Goal: Transaction & Acquisition: Purchase product/service

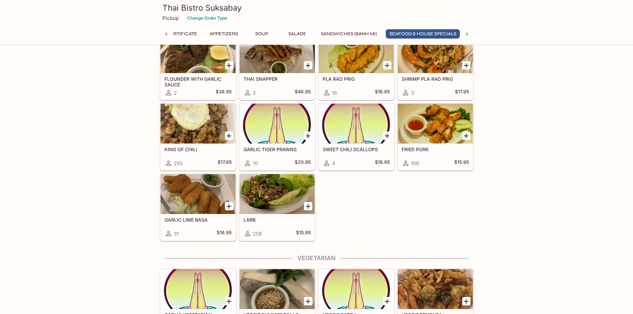
scroll to position [0, 26]
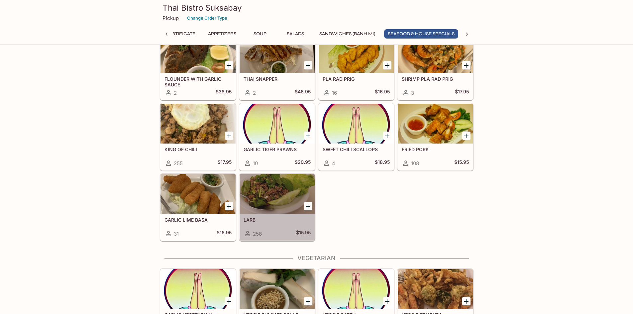
click at [296, 222] on h5 "LARB" at bounding box center [277, 220] width 67 height 6
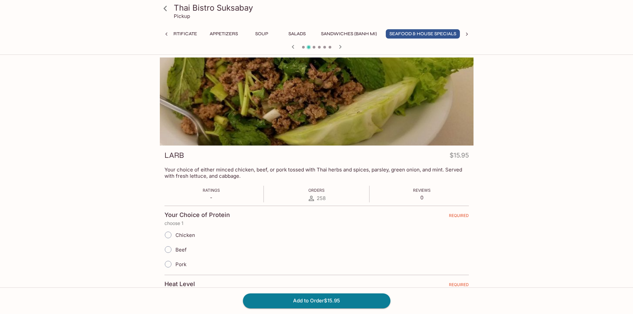
scroll to position [0, 26]
click at [167, 234] on input "Chicken" at bounding box center [168, 235] width 14 height 14
radio input "true"
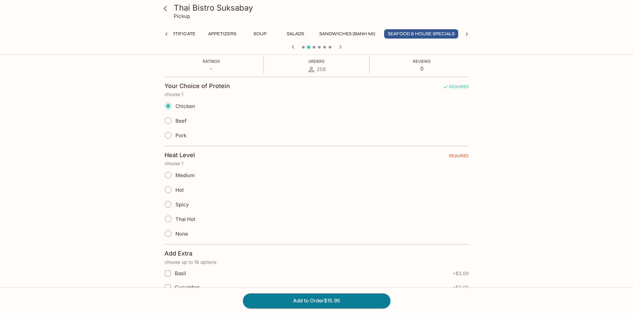
scroll to position [133, 0]
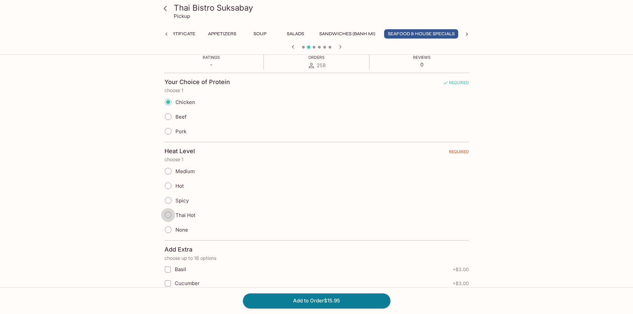
click at [168, 214] on input "Thai Hot" at bounding box center [168, 215] width 14 height 14
radio input "true"
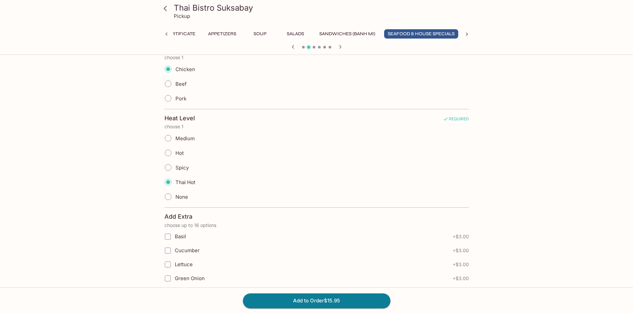
scroll to position [166, 0]
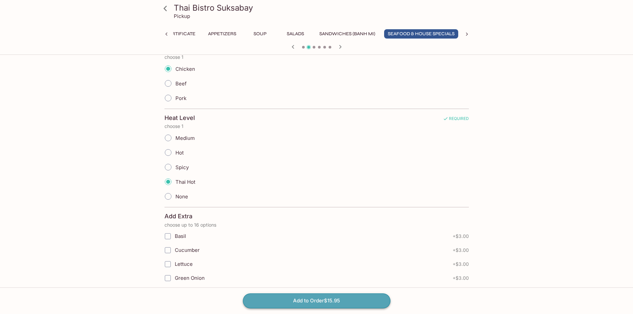
click at [347, 300] on button "Add to Order $15.95" at bounding box center [317, 301] width 148 height 15
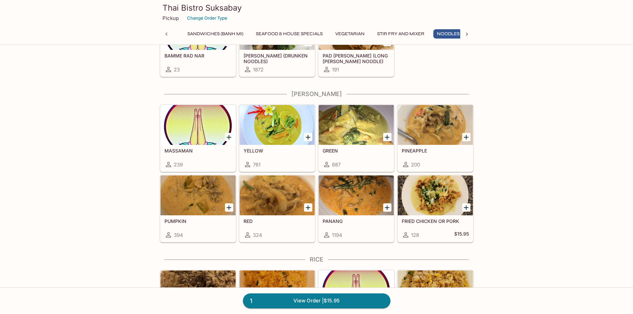
scroll to position [0, 164]
click at [366, 224] on div "PANANG 1194" at bounding box center [356, 228] width 75 height 27
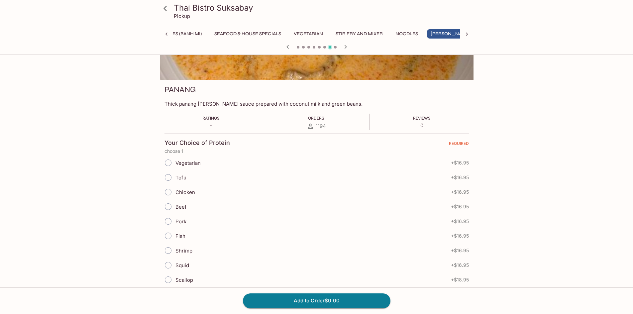
scroll to position [66, 0]
click at [168, 220] on input "Pork" at bounding box center [168, 221] width 14 height 14
radio input "true"
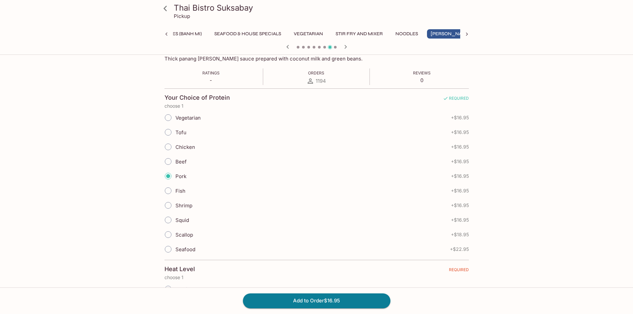
scroll to position [199, 0]
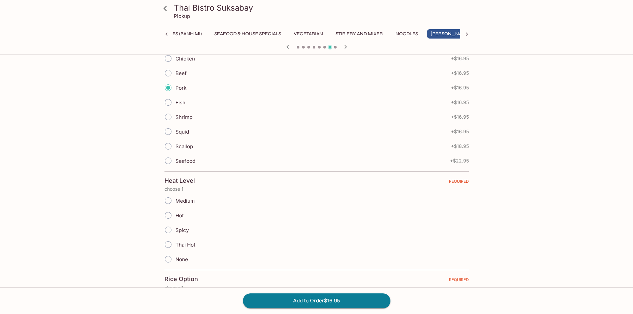
click at [166, 243] on input "Thai Hot" at bounding box center [168, 245] width 14 height 14
radio input "true"
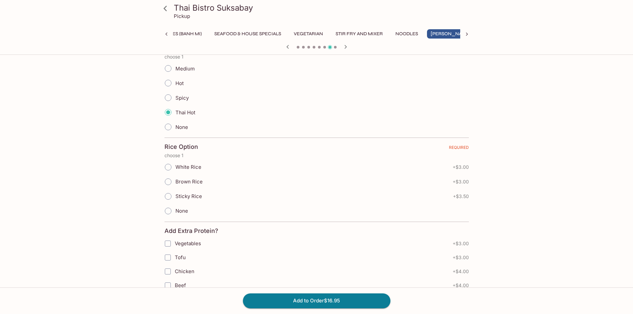
scroll to position [332, 0]
click at [167, 195] on input "Sticky Rice" at bounding box center [168, 196] width 14 height 14
radio input "true"
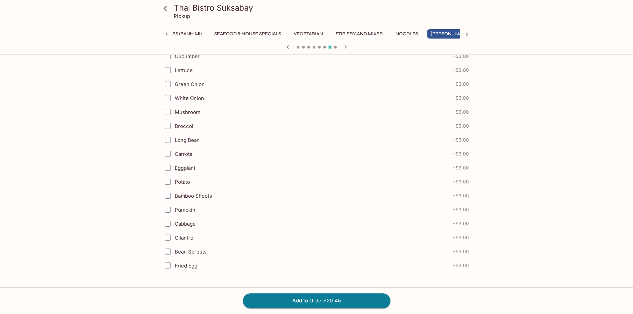
scroll to position [699, 0]
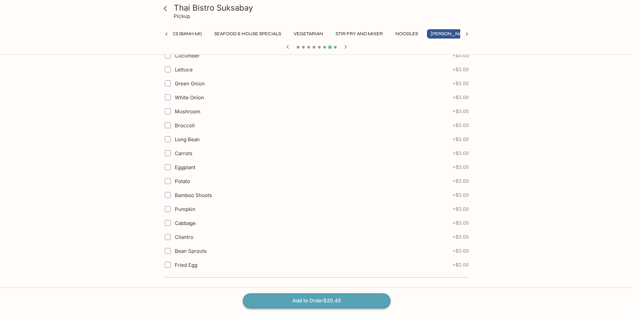
click at [353, 303] on button "Add to Order $20.45" at bounding box center [317, 301] width 148 height 15
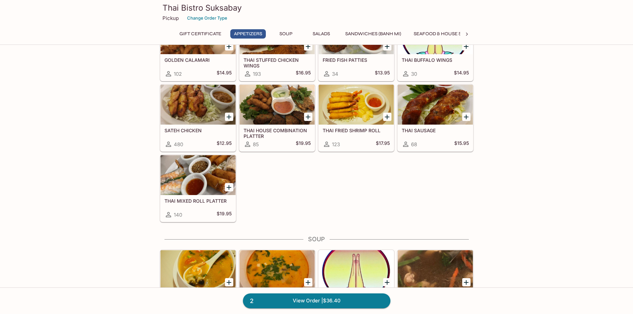
scroll to position [266, 0]
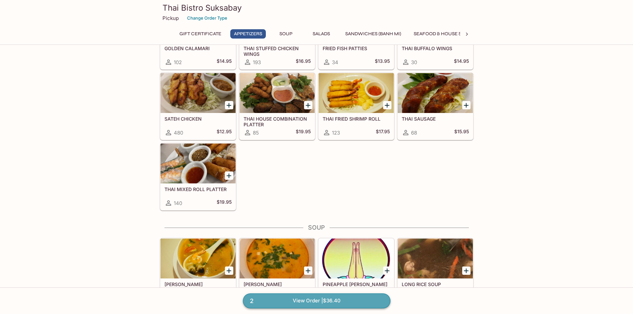
click at [302, 299] on link "2 View Order | $36.40" at bounding box center [317, 301] width 148 height 15
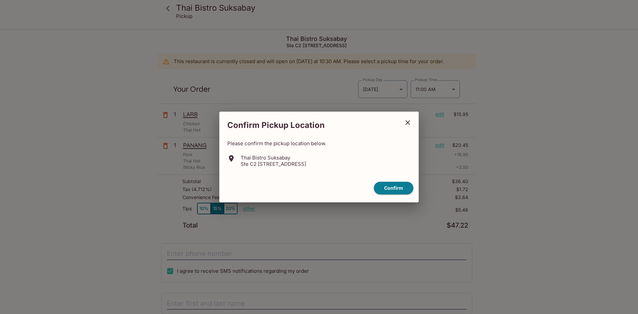
click at [409, 121] on icon "close" at bounding box center [408, 123] width 8 height 8
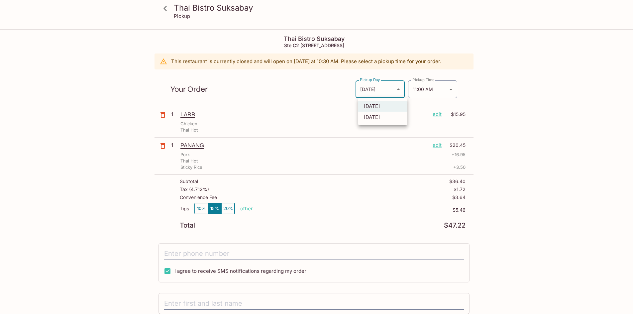
click at [400, 88] on body "Thai Bistro Suksabay Pickup Thai Bistro Suksabay Ste C2 [STREET_ADDRESS] This r…" at bounding box center [316, 187] width 633 height 314
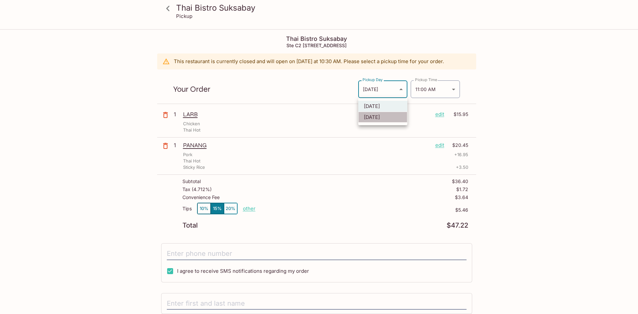
click at [388, 115] on li "[DATE]" at bounding box center [382, 117] width 49 height 11
type input "[DATE]"
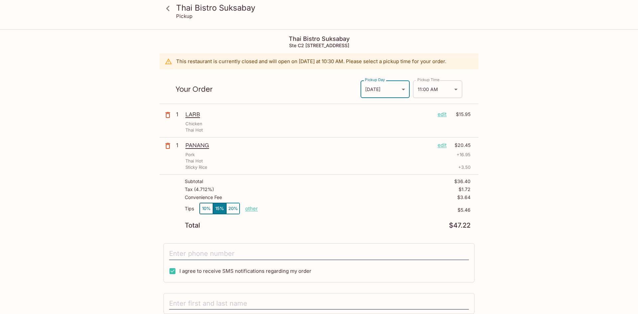
click at [453, 88] on body "Thai Bistro Suksabay Pickup Thai Bistro Suksabay Ste C2 [STREET_ADDRESS] This r…" at bounding box center [319, 187] width 638 height 314
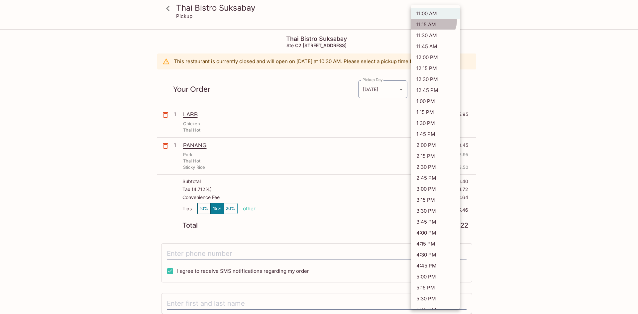
click at [433, 21] on li "11:15 AM" at bounding box center [435, 24] width 49 height 11
type input "[DATE]T21:15:00.000000Z"
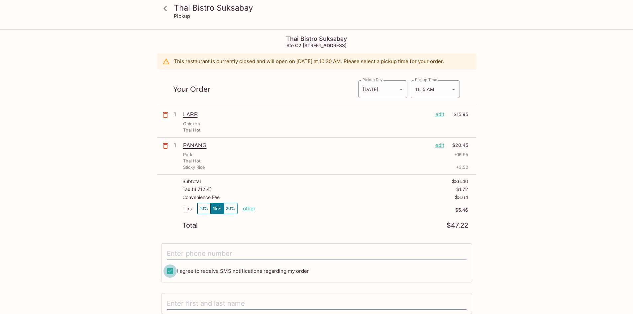
click at [169, 272] on input "I agree to receive SMS notifications regarding my order" at bounding box center [170, 271] width 13 height 13
checkbox input "false"
click at [167, 10] on icon at bounding box center [166, 9] width 12 height 12
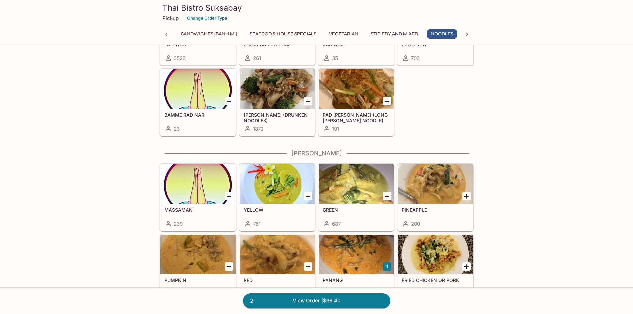
scroll to position [1629, 0]
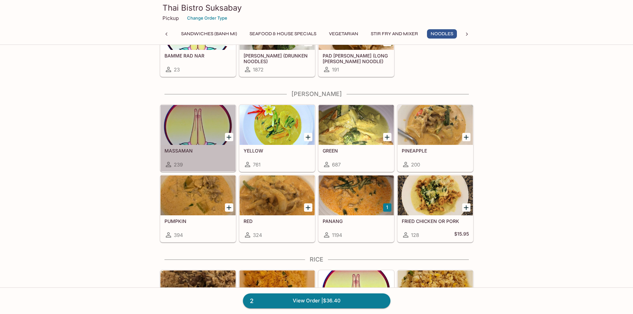
click at [198, 157] on div "MASSAMAN 239" at bounding box center [198, 158] width 75 height 27
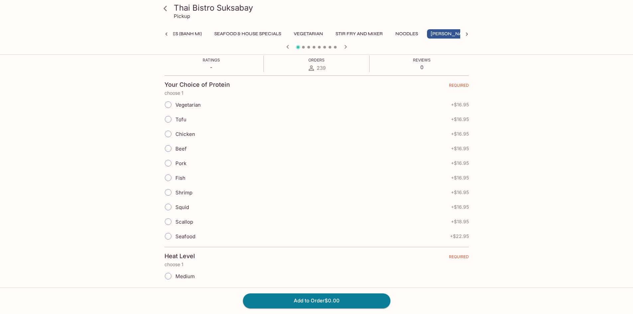
scroll to position [133, 0]
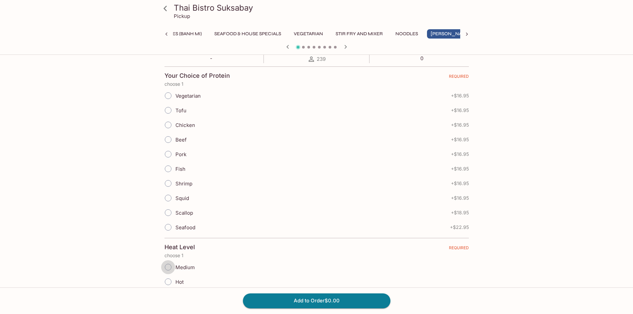
click at [169, 269] on input "Medium" at bounding box center [168, 267] width 14 height 14
radio input "true"
click at [168, 123] on input "Chicken" at bounding box center [168, 125] width 14 height 14
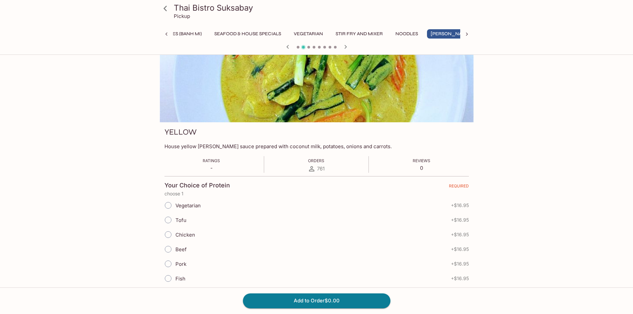
scroll to position [33, 0]
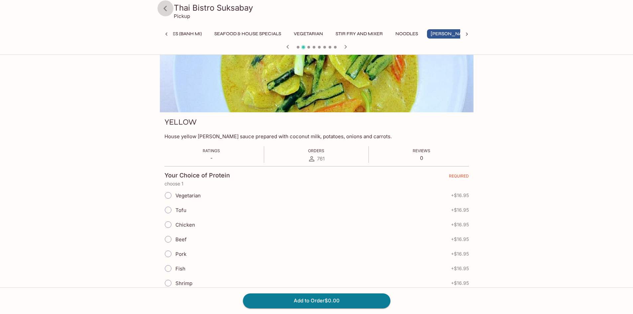
click at [167, 8] on icon at bounding box center [166, 9] width 12 height 12
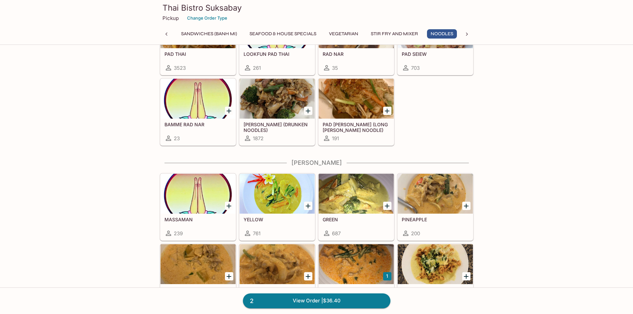
scroll to position [1596, 0]
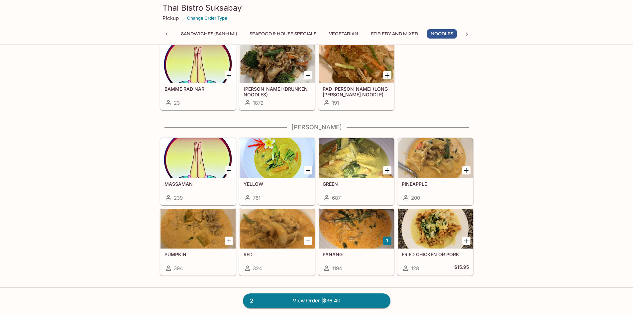
click at [201, 192] on div "MASSAMAN 239" at bounding box center [198, 191] width 75 height 27
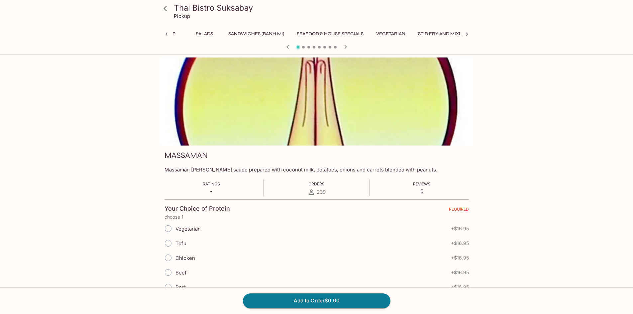
scroll to position [0, 199]
click at [168, 259] on input "Chicken" at bounding box center [168, 258] width 14 height 14
radio input "true"
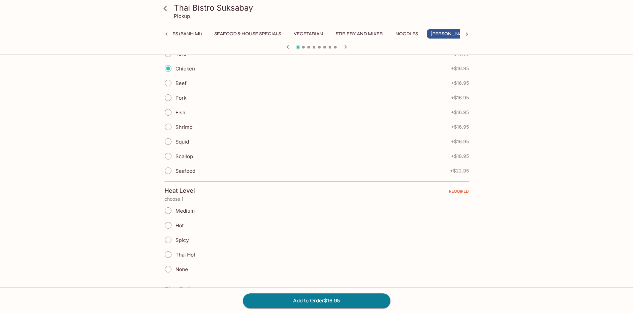
scroll to position [199, 0]
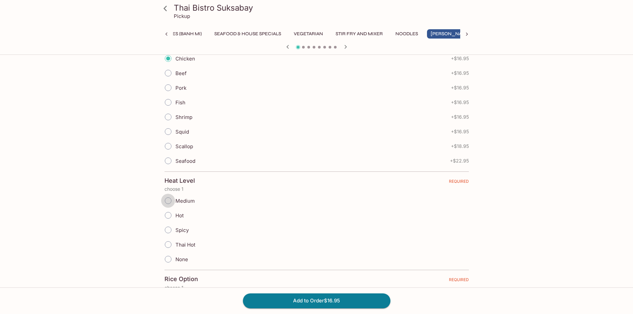
click at [168, 199] on input "Medium" at bounding box center [168, 201] width 14 height 14
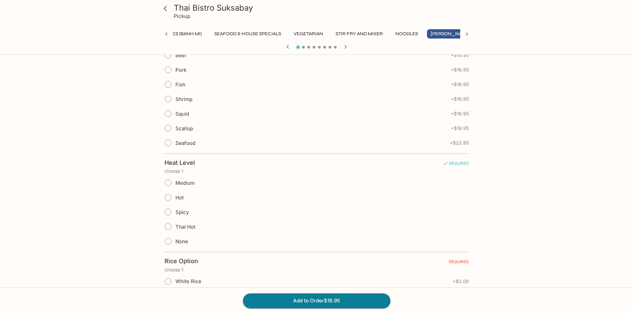
scroll to position [266, 0]
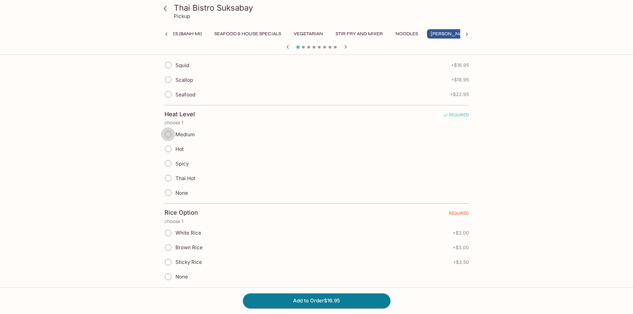
click at [167, 134] on input "Medium" at bounding box center [168, 134] width 14 height 14
radio input "true"
click at [168, 249] on input "Brown Rice" at bounding box center [168, 248] width 14 height 14
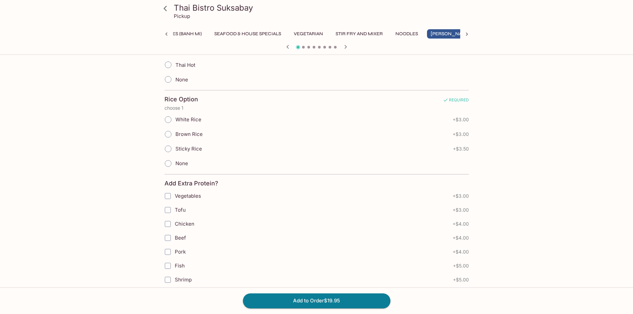
scroll to position [432, 0]
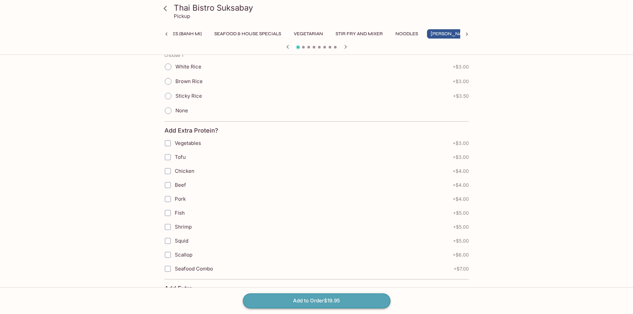
click at [351, 300] on button "Add to Order $19.95" at bounding box center [317, 301] width 148 height 15
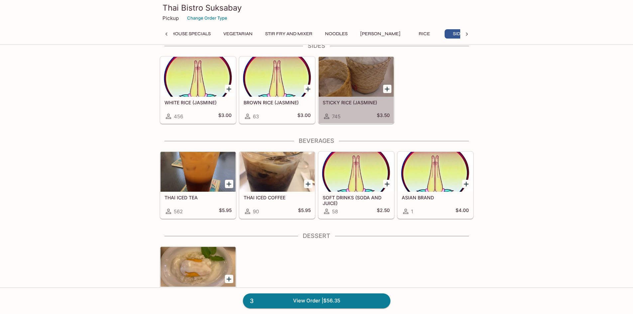
click at [340, 102] on h5 "STICKY RICE (JASMINE)" at bounding box center [356, 103] width 67 height 6
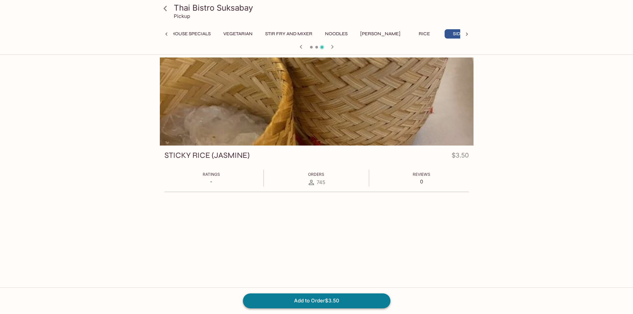
click at [339, 302] on button "Add to Order $3.50" at bounding box center [317, 301] width 148 height 15
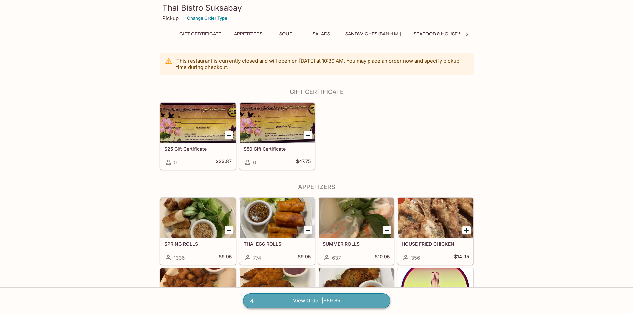
click at [340, 299] on link "4 View Order | $59.85" at bounding box center [317, 301] width 148 height 15
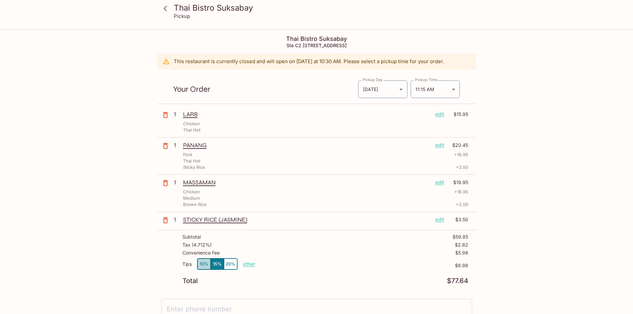
click at [202, 263] on button "10%" at bounding box center [203, 264] width 13 height 11
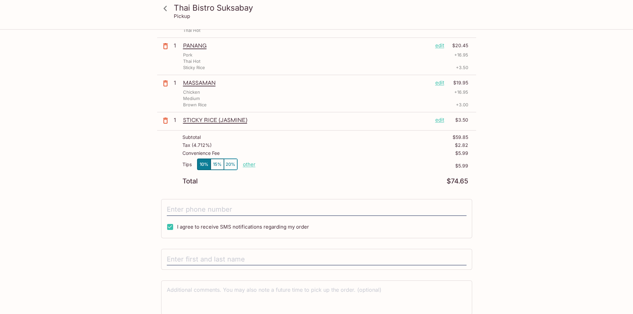
scroll to position [128, 0]
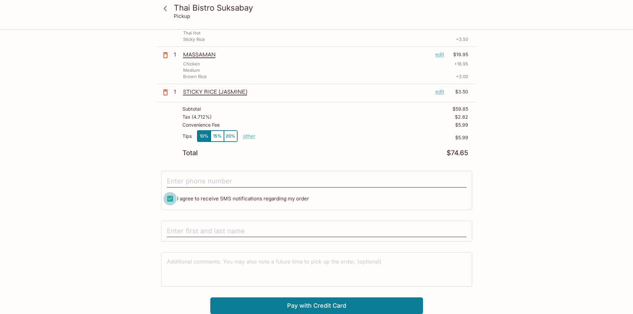
drag, startPoint x: 171, startPoint y: 198, endPoint x: 177, endPoint y: 205, distance: 9.4
click at [171, 199] on input "I agree to receive SMS notifications regarding my order" at bounding box center [170, 198] width 13 height 13
checkbox input "false"
click at [390, 228] on input "text" at bounding box center [317, 231] width 300 height 13
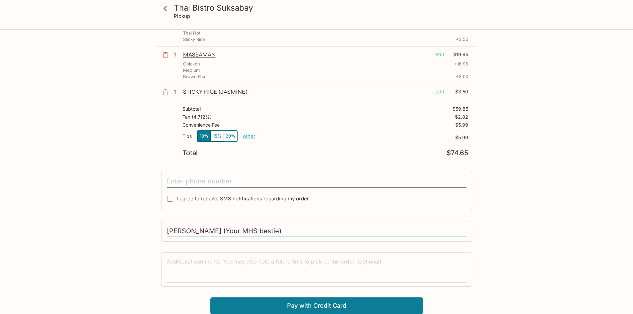
type input "[PERSON_NAME] (Your MHS bestie)"
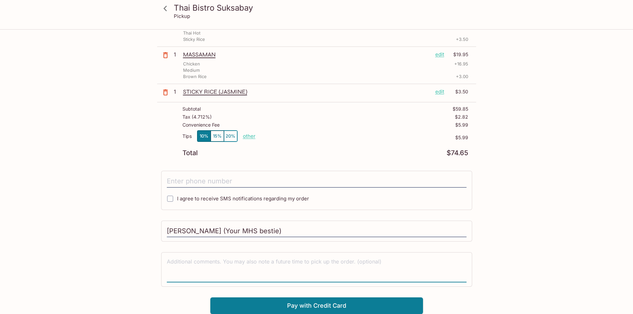
click at [289, 268] on textarea at bounding box center [317, 269] width 300 height 23
type textarea "DONT forget to make everything Thai Hot"
click at [34, 186] on html "Thai Bistro Suksabay Pickup Thai Bistro Suksabay Ste C2 [STREET_ADDRESS] This r…" at bounding box center [316, 29] width 633 height 314
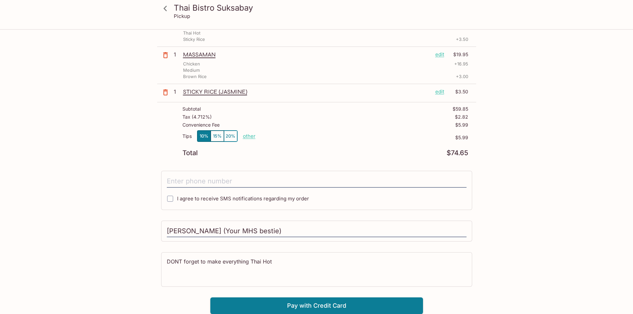
click at [26, 186] on html "Thai Bistro Suksabay Pickup Thai Bistro Suksabay Ste C2 [STREET_ADDRESS] This r…" at bounding box center [316, 29] width 633 height 314
click at [166, 10] on icon at bounding box center [165, 8] width 3 height 5
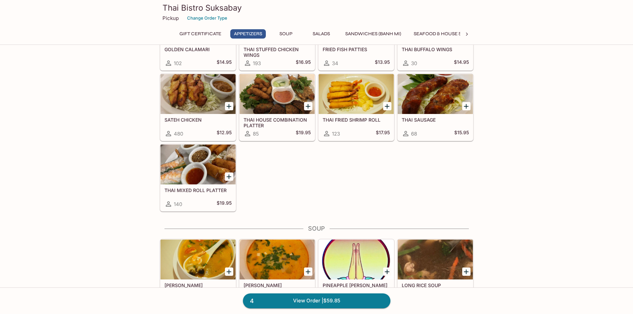
scroll to position [233, 0]
click at [214, 162] on div at bounding box center [198, 164] width 75 height 40
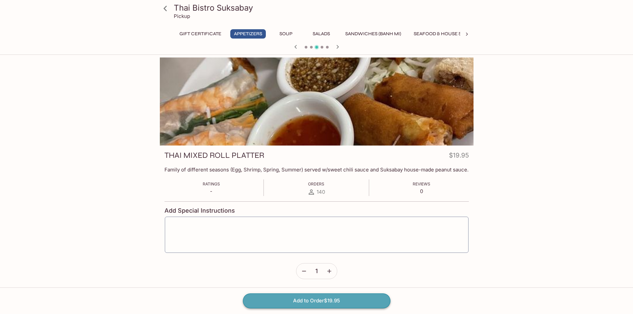
click at [314, 296] on button "Add to Order $19.95" at bounding box center [317, 301] width 148 height 15
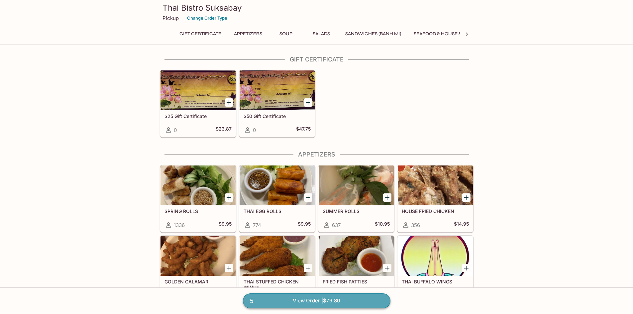
click at [327, 301] on link "5 View Order | $79.80" at bounding box center [317, 301] width 148 height 15
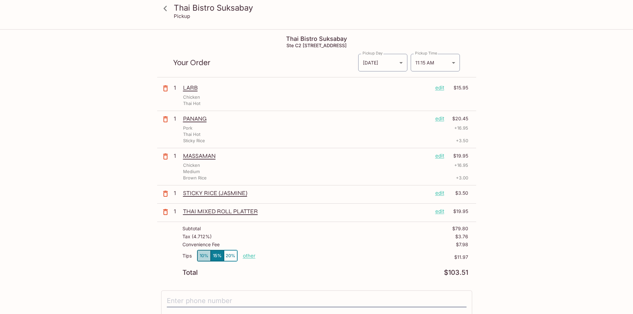
click at [200, 252] on button "10%" at bounding box center [203, 255] width 13 height 11
click at [248, 258] on p "other" at bounding box center [249, 256] width 13 height 6
type input "2.00"
click at [391, 266] on div "Tips 10% 15% 20% Done 2.00 $7.98" at bounding box center [326, 260] width 286 height 20
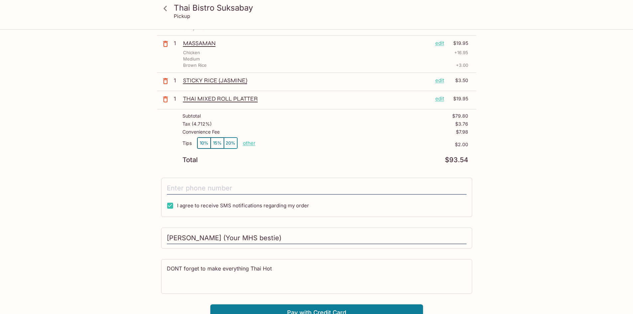
scroll to position [120, 0]
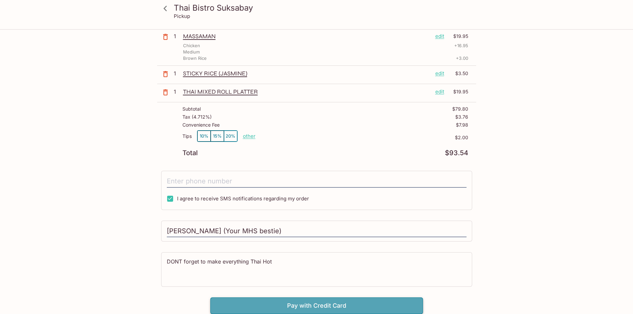
click at [351, 306] on button "Pay with Credit Card" at bounding box center [316, 306] width 213 height 17
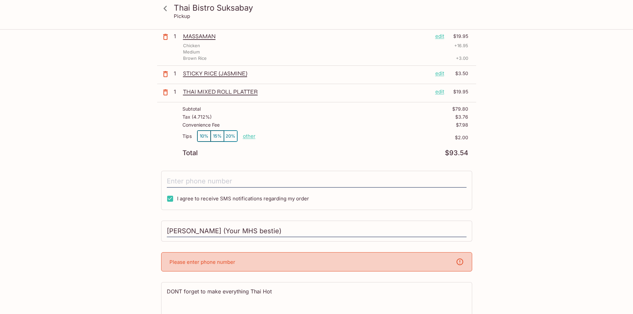
click at [170, 196] on input "I agree to receive SMS notifications regarding my order" at bounding box center [170, 198] width 13 height 13
checkbox input "false"
click at [196, 180] on input "tel" at bounding box center [317, 181] width 300 height 13
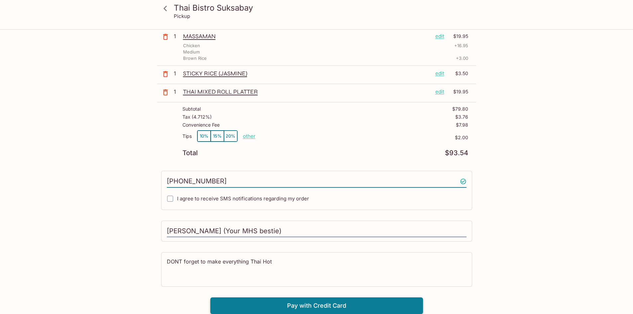
type input "[PHONE_NUMBER]"
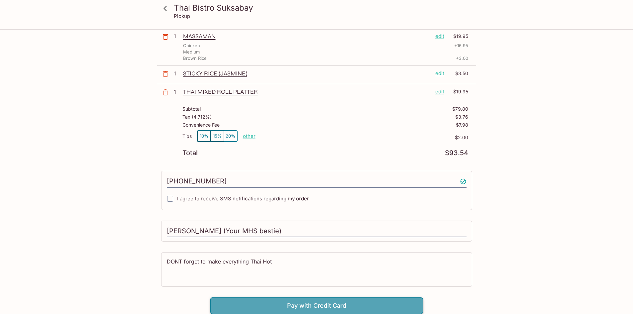
click at [325, 312] on button "Pay with Credit Card" at bounding box center [316, 306] width 213 height 17
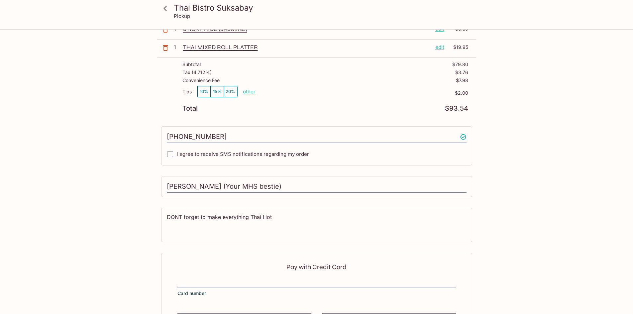
scroll to position [219, 0]
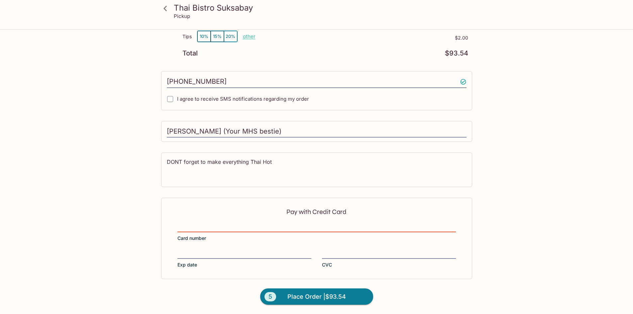
click at [266, 249] on div "Pay with Credit Card Card number Exp date CVC" at bounding box center [316, 238] width 311 height 81
click at [318, 298] on span "Place Order | $93.54" at bounding box center [317, 297] width 59 height 11
click at [312, 293] on span "Place Order | $93.54" at bounding box center [317, 297] width 59 height 11
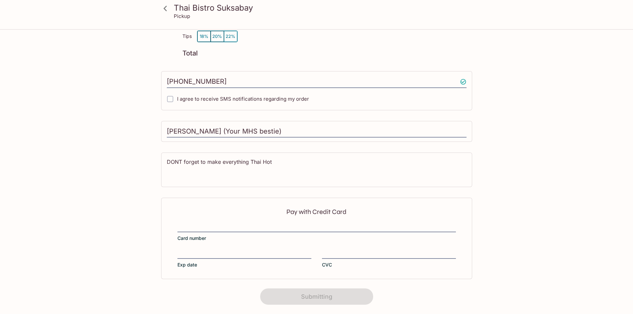
scroll to position [72, 0]
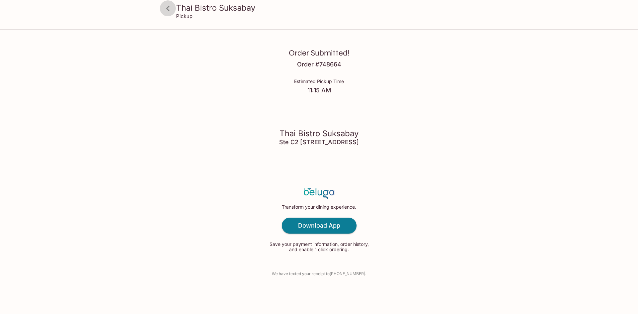
click at [168, 8] on icon at bounding box center [168, 9] width 12 height 12
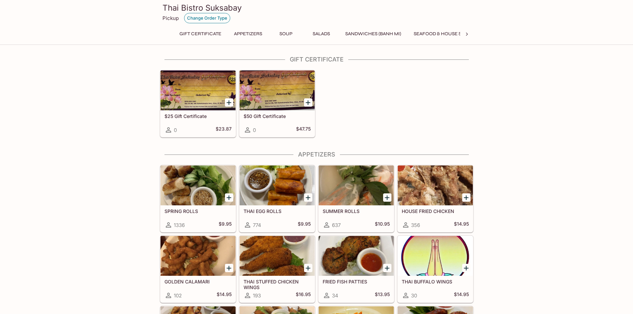
click at [215, 17] on button "Change Order Type" at bounding box center [207, 18] width 46 height 10
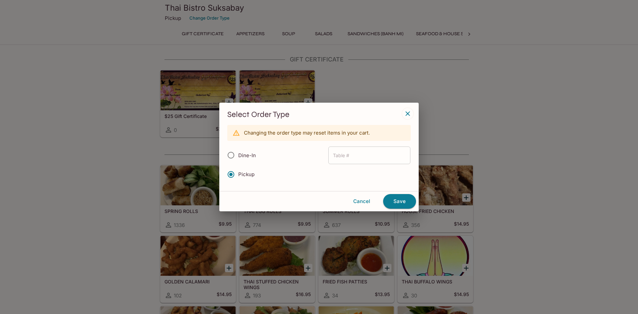
radio input "true"
click at [368, 155] on input "text" at bounding box center [369, 156] width 82 height 18
click at [408, 113] on icon "button" at bounding box center [408, 114] width 8 height 8
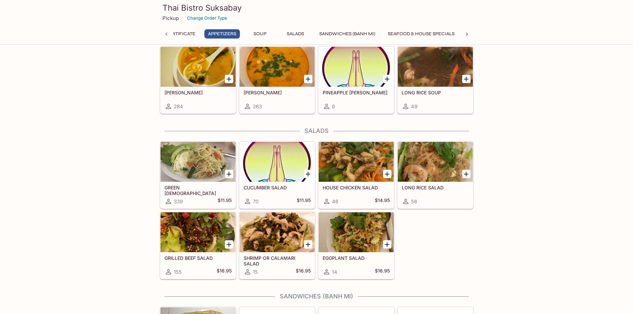
scroll to position [399, 0]
